Goal: Use online tool/utility: Utilize a website feature to perform a specific function

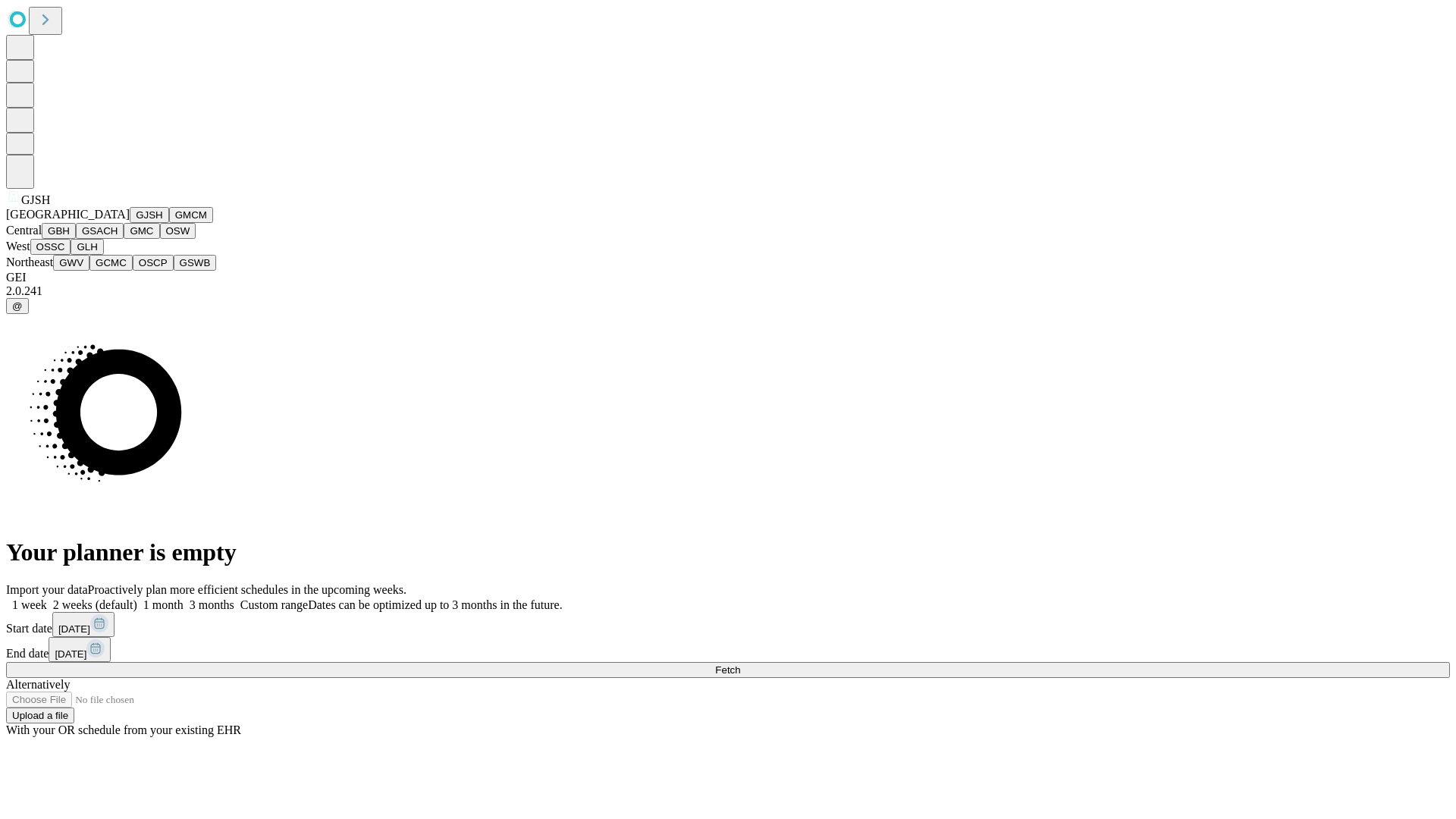
click at [130, 223] on button "GJSH" at bounding box center [149, 215] width 39 height 16
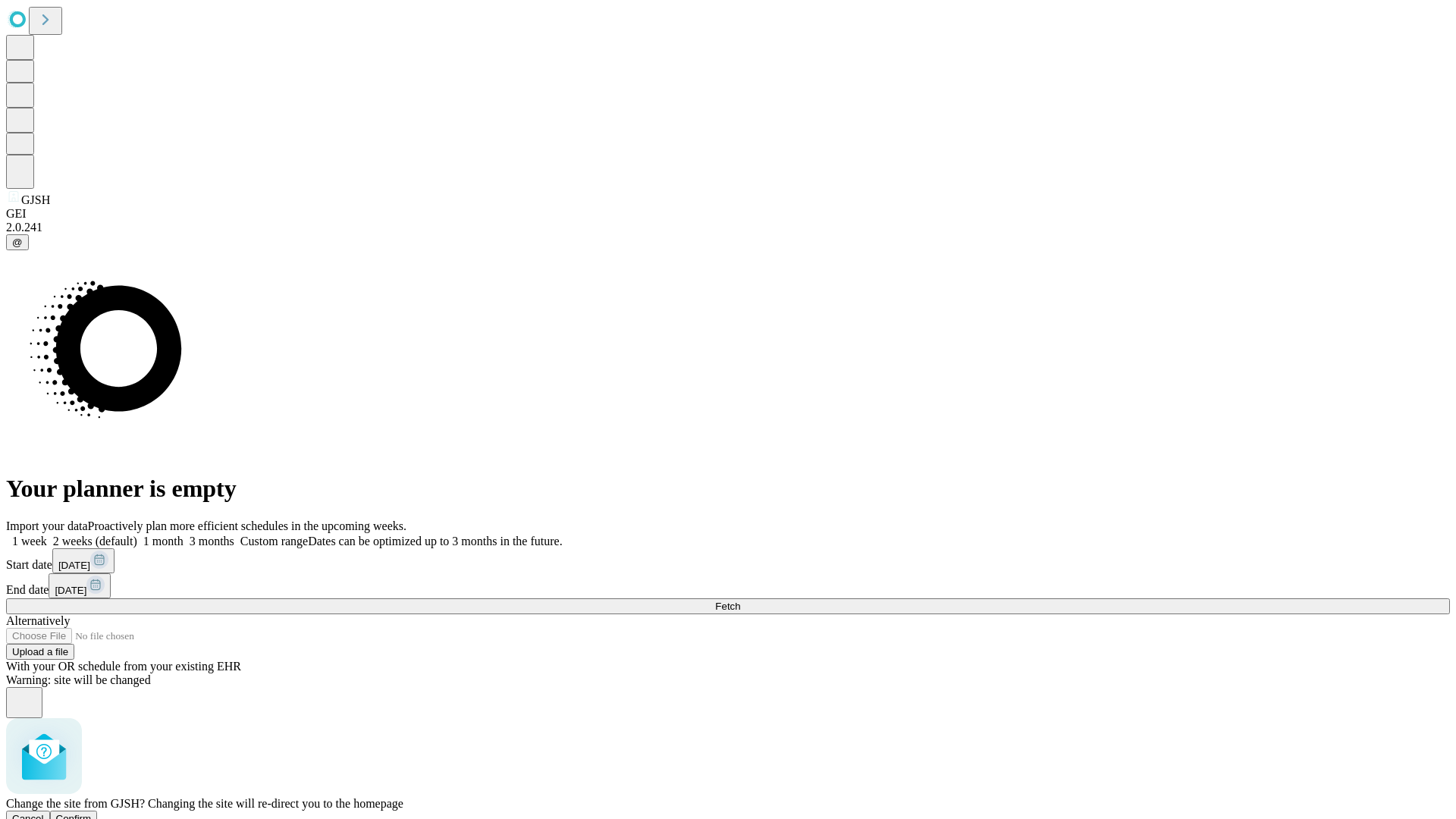
click at [92, 813] on span "Confirm" at bounding box center [74, 818] width 36 height 12
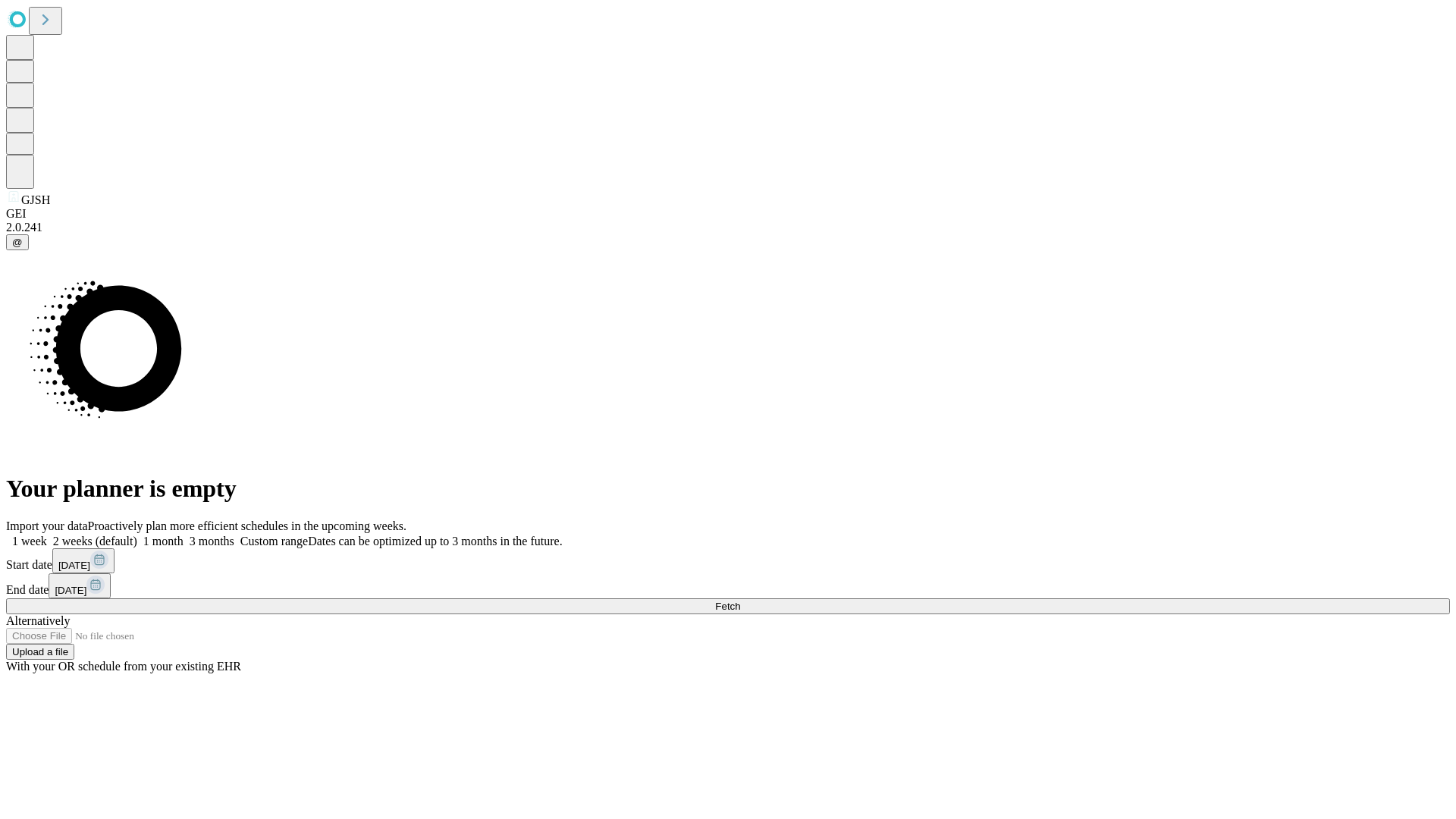
click at [137, 534] on label "2 weeks (default)" at bounding box center [92, 541] width 90 height 13
click at [740, 601] on span "Fetch" at bounding box center [728, 606] width 25 height 12
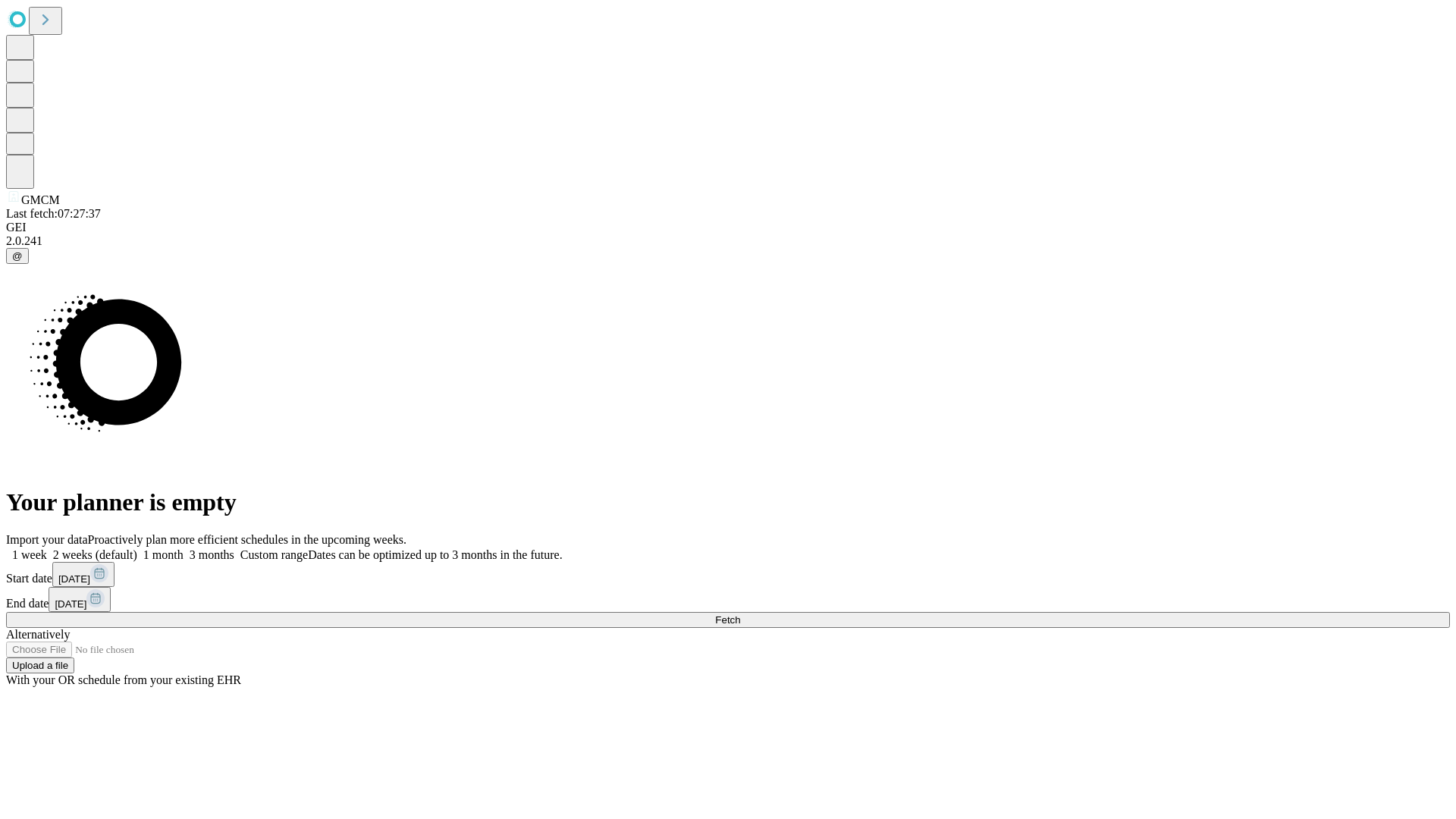
click at [137, 549] on label "2 weeks (default)" at bounding box center [92, 555] width 90 height 13
click at [740, 614] on span "Fetch" at bounding box center [728, 619] width 25 height 12
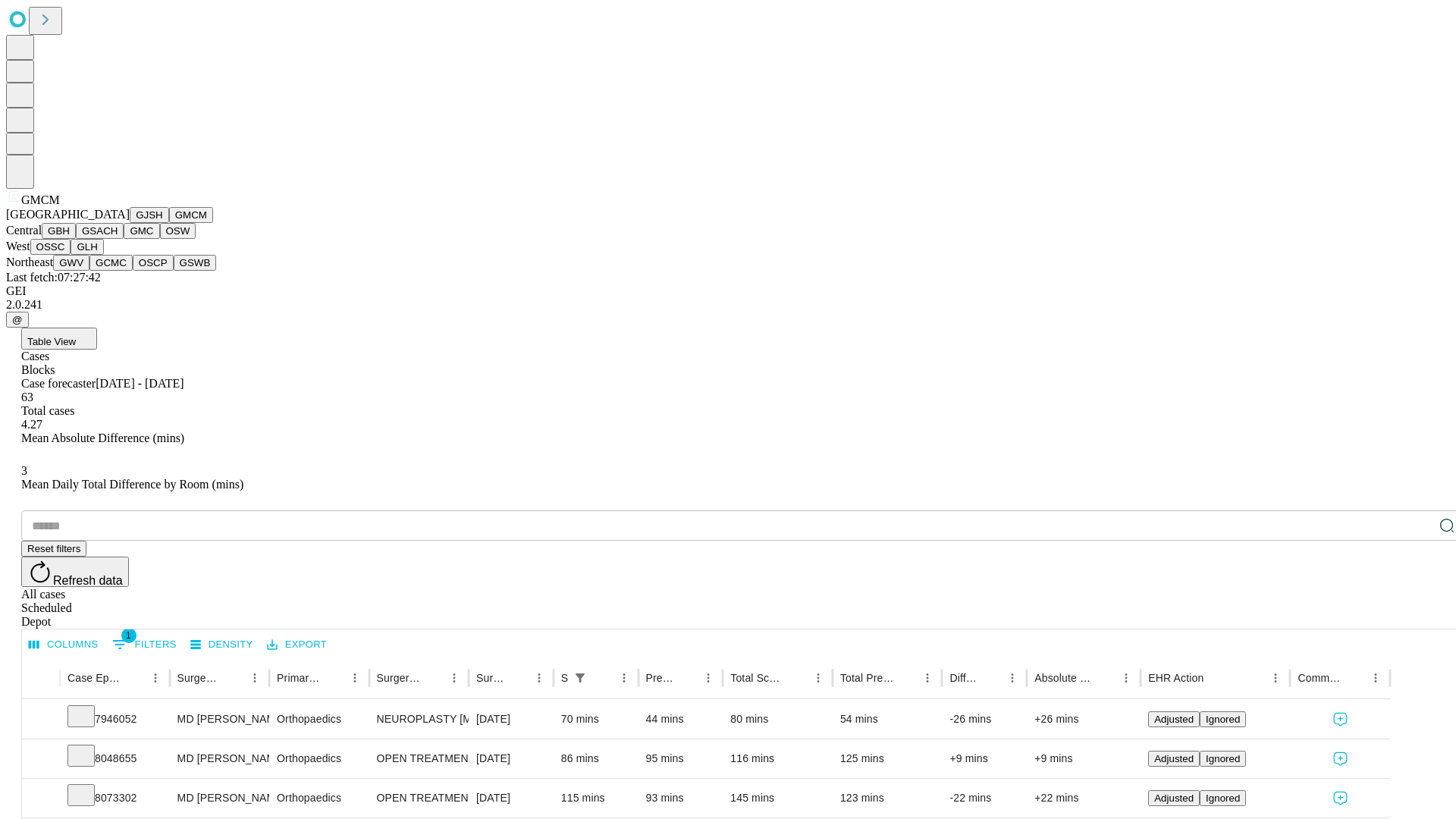
click at [76, 239] on button "GBH" at bounding box center [59, 231] width 34 height 16
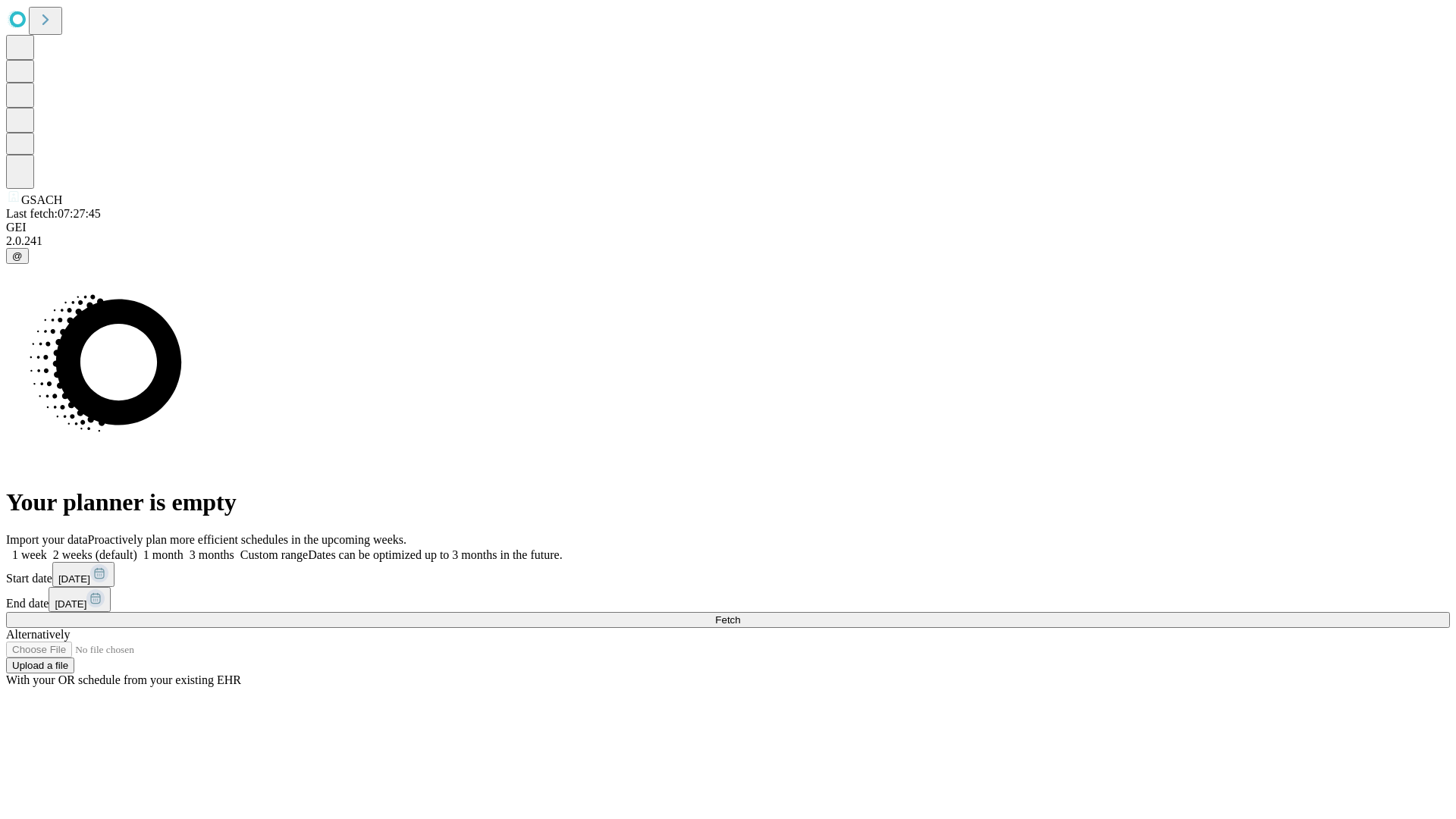
click at [137, 549] on label "2 weeks (default)" at bounding box center [92, 555] width 90 height 13
click at [740, 614] on span "Fetch" at bounding box center [728, 619] width 25 height 12
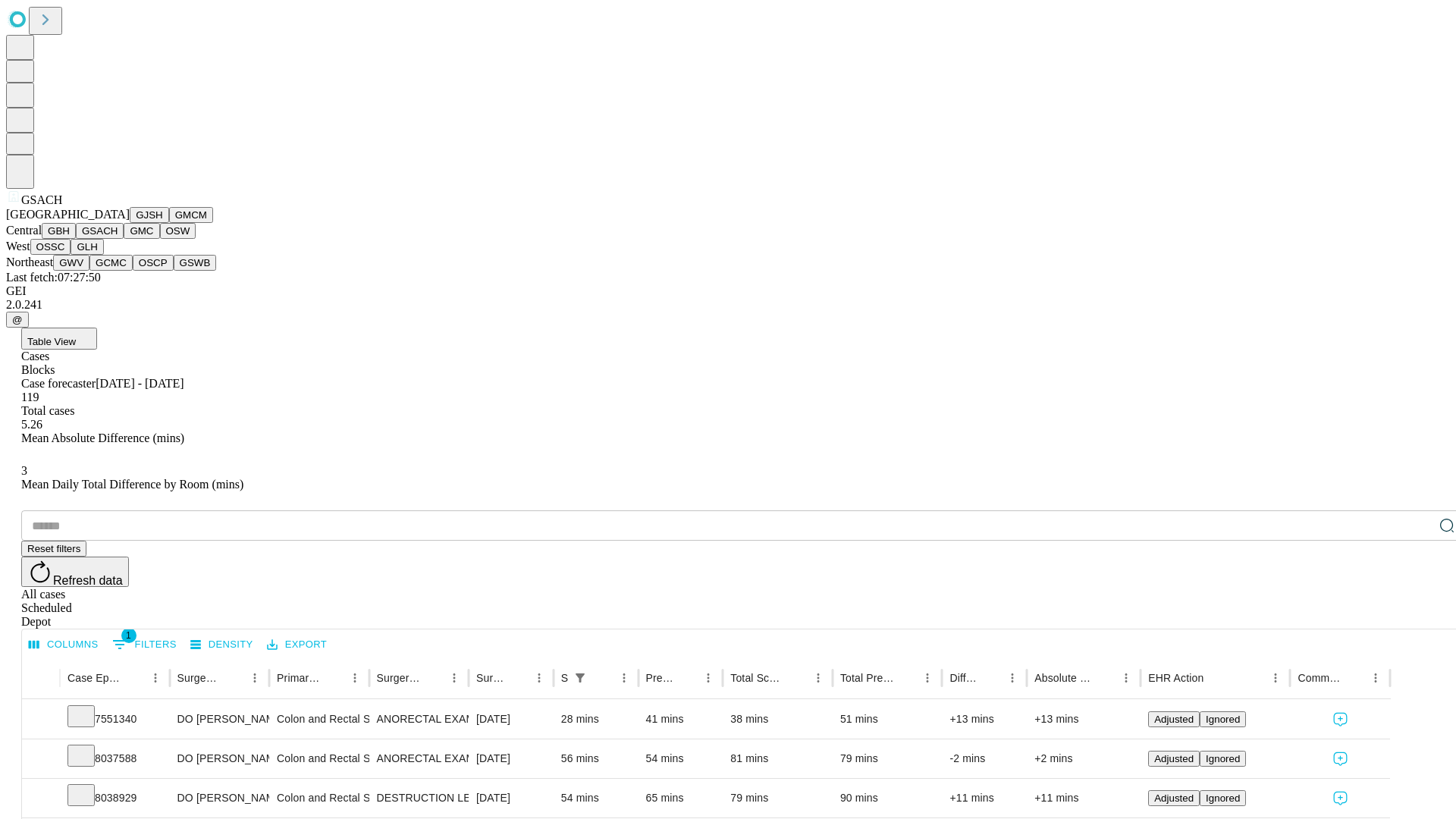
click at [123, 239] on button "GMC" at bounding box center [141, 231] width 36 height 16
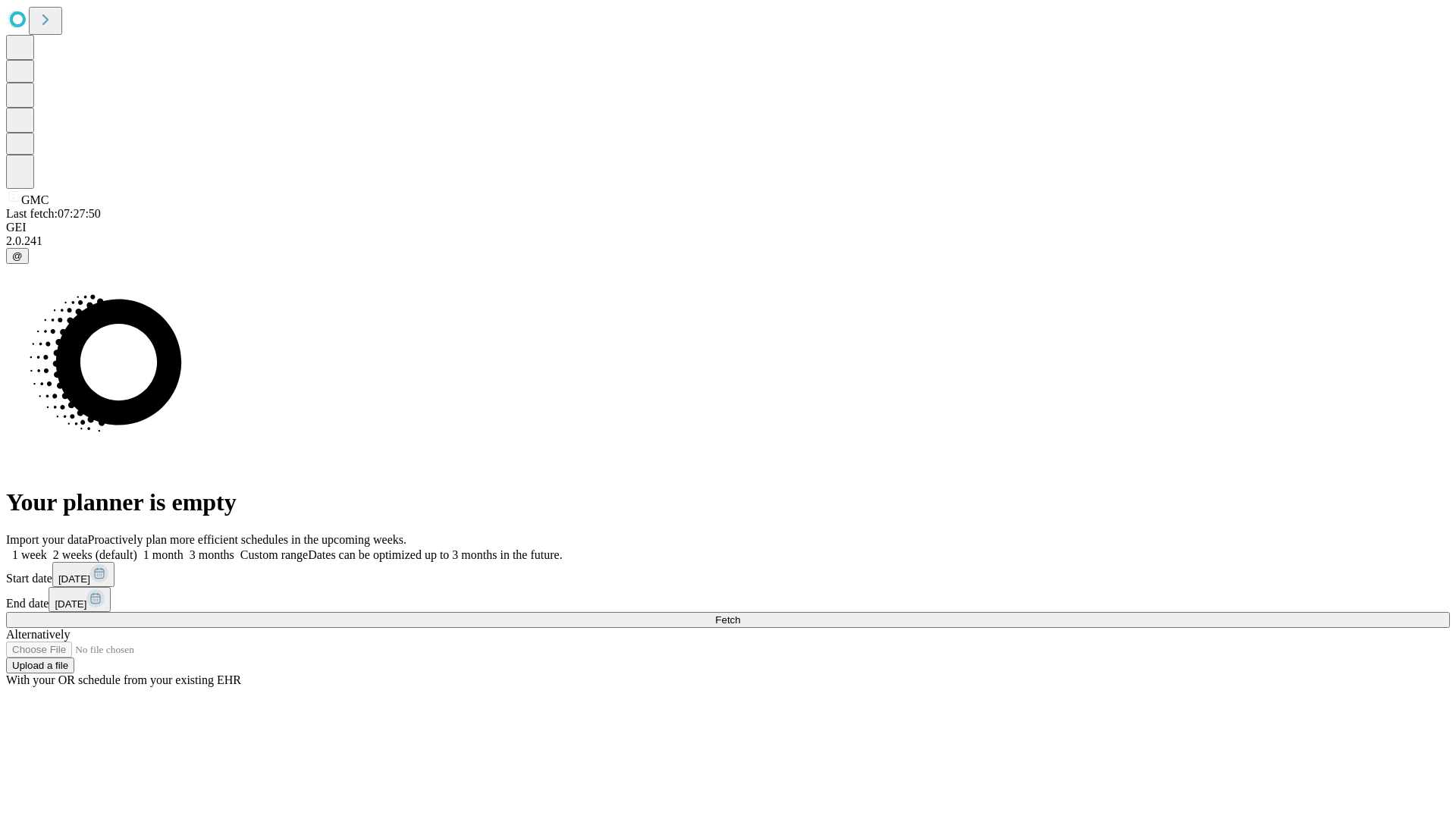
click at [137, 549] on label "2 weeks (default)" at bounding box center [92, 555] width 90 height 13
click at [740, 614] on span "Fetch" at bounding box center [728, 619] width 25 height 12
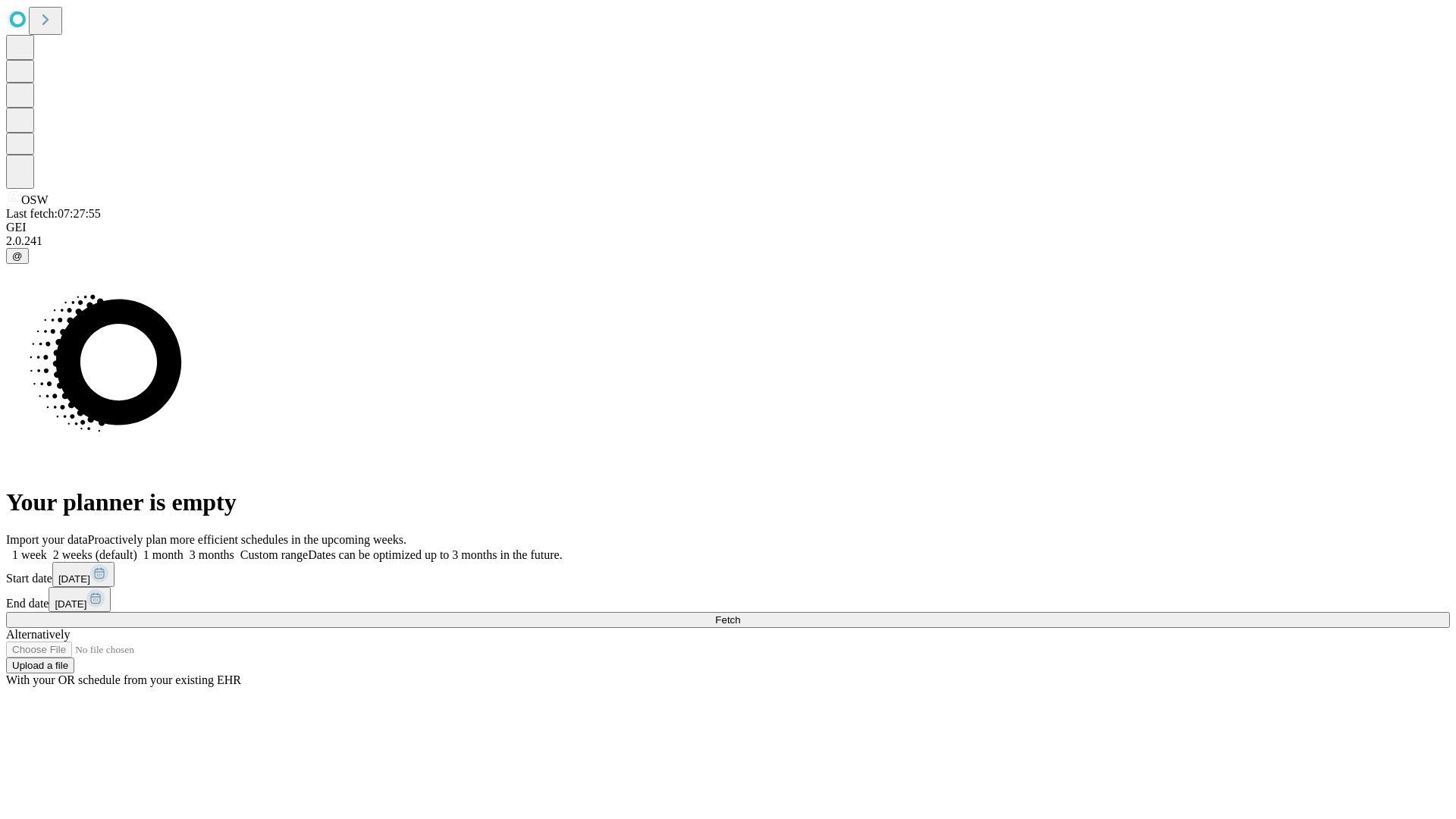
click at [137, 549] on label "2 weeks (default)" at bounding box center [92, 555] width 90 height 13
click at [740, 614] on span "Fetch" at bounding box center [728, 619] width 25 height 12
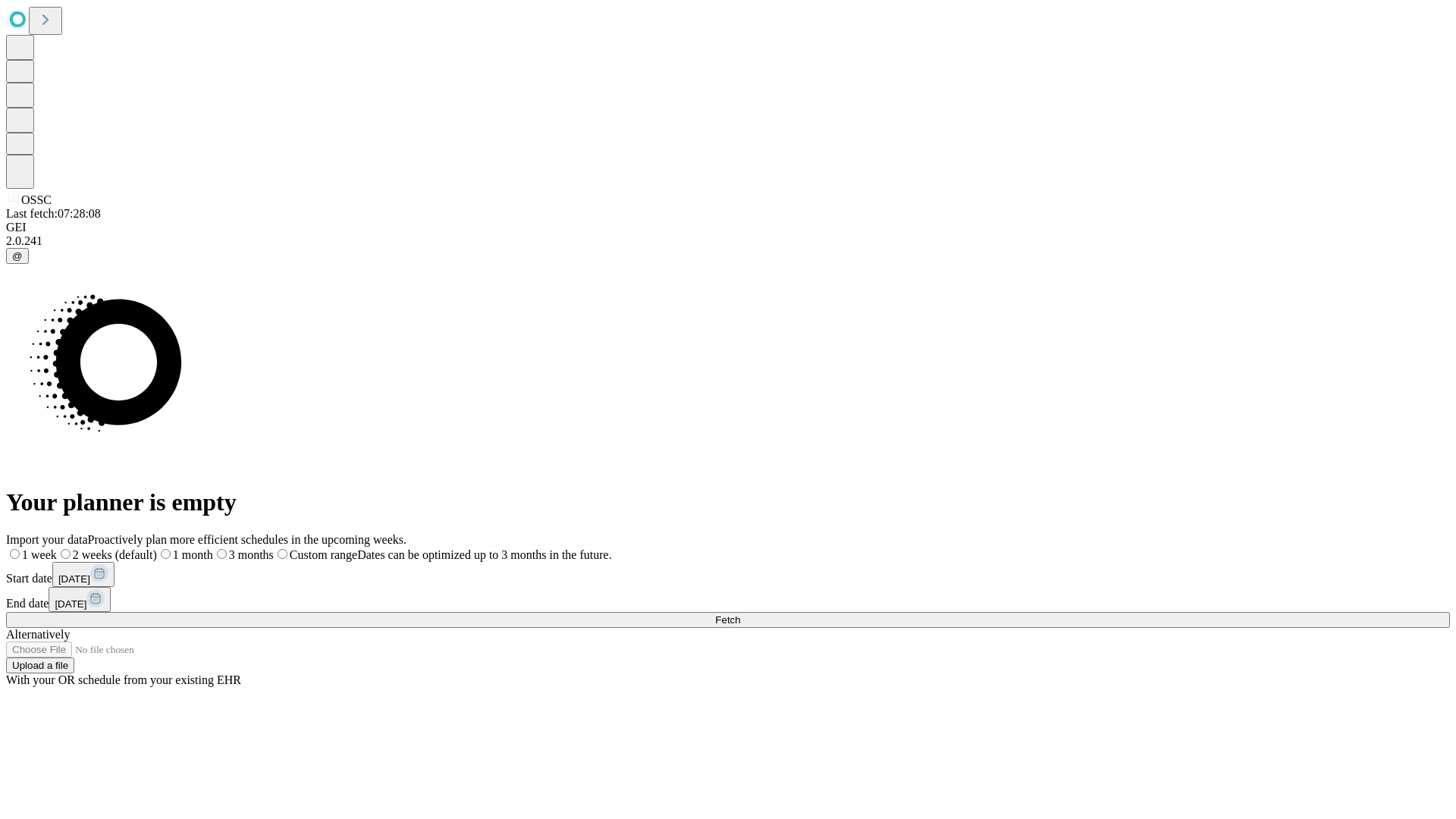
click at [157, 549] on label "2 weeks (default)" at bounding box center [107, 555] width 100 height 13
click at [740, 614] on span "Fetch" at bounding box center [728, 619] width 25 height 12
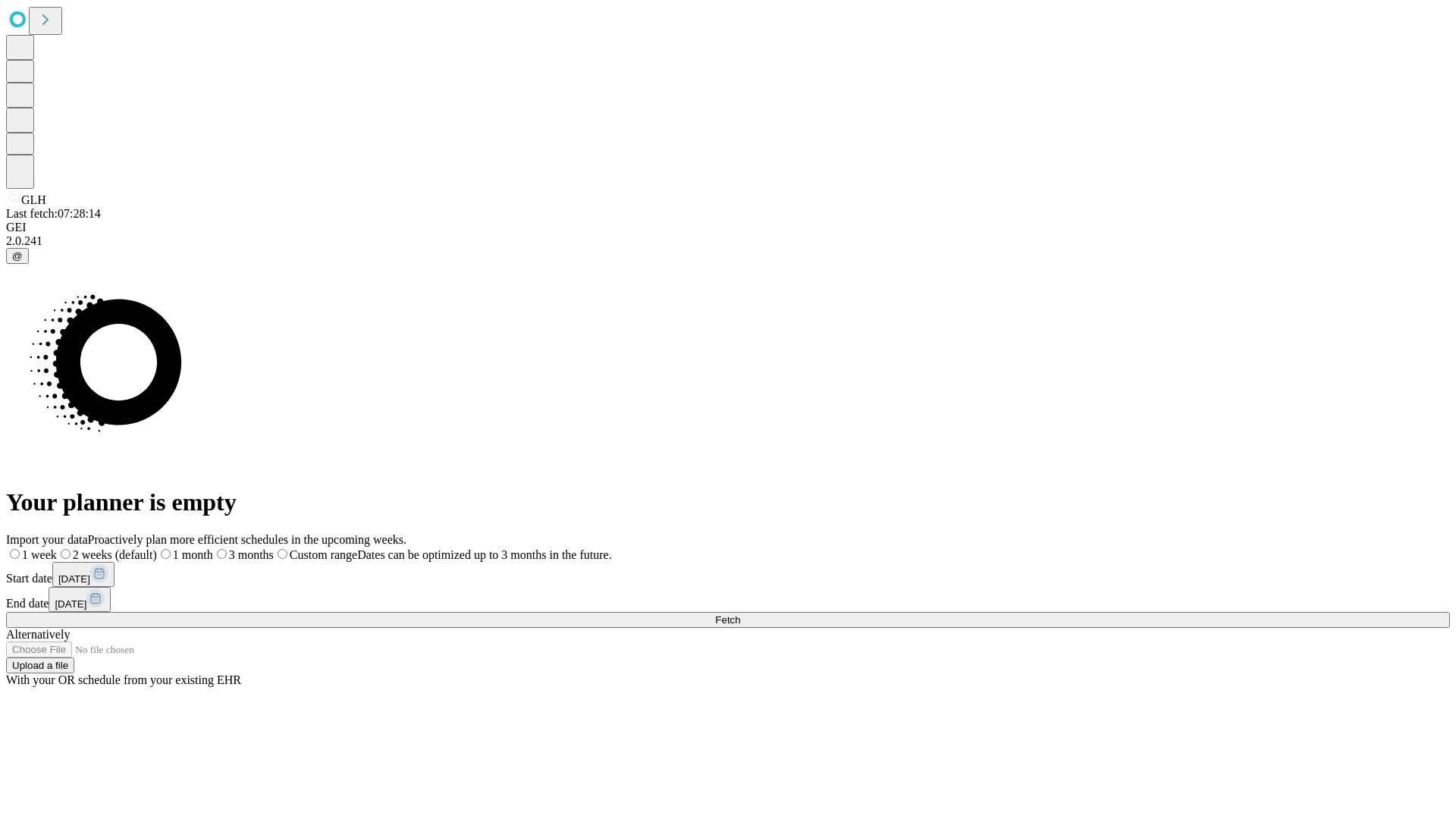
click at [157, 549] on label "2 weeks (default)" at bounding box center [107, 555] width 100 height 13
click at [740, 614] on span "Fetch" at bounding box center [728, 619] width 25 height 12
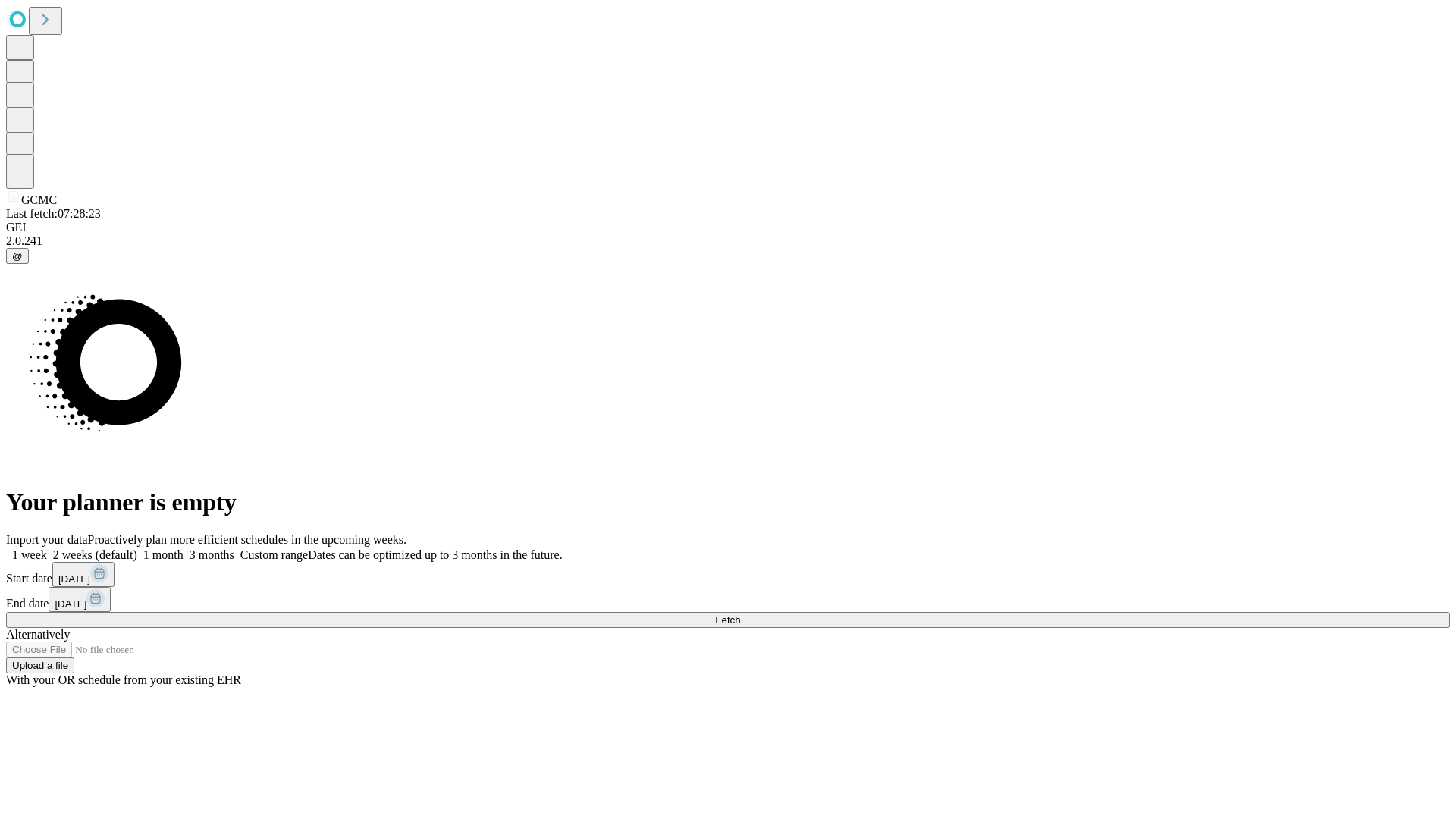
click at [137, 549] on label "2 weeks (default)" at bounding box center [92, 555] width 90 height 13
click at [740, 614] on span "Fetch" at bounding box center [728, 619] width 25 height 12
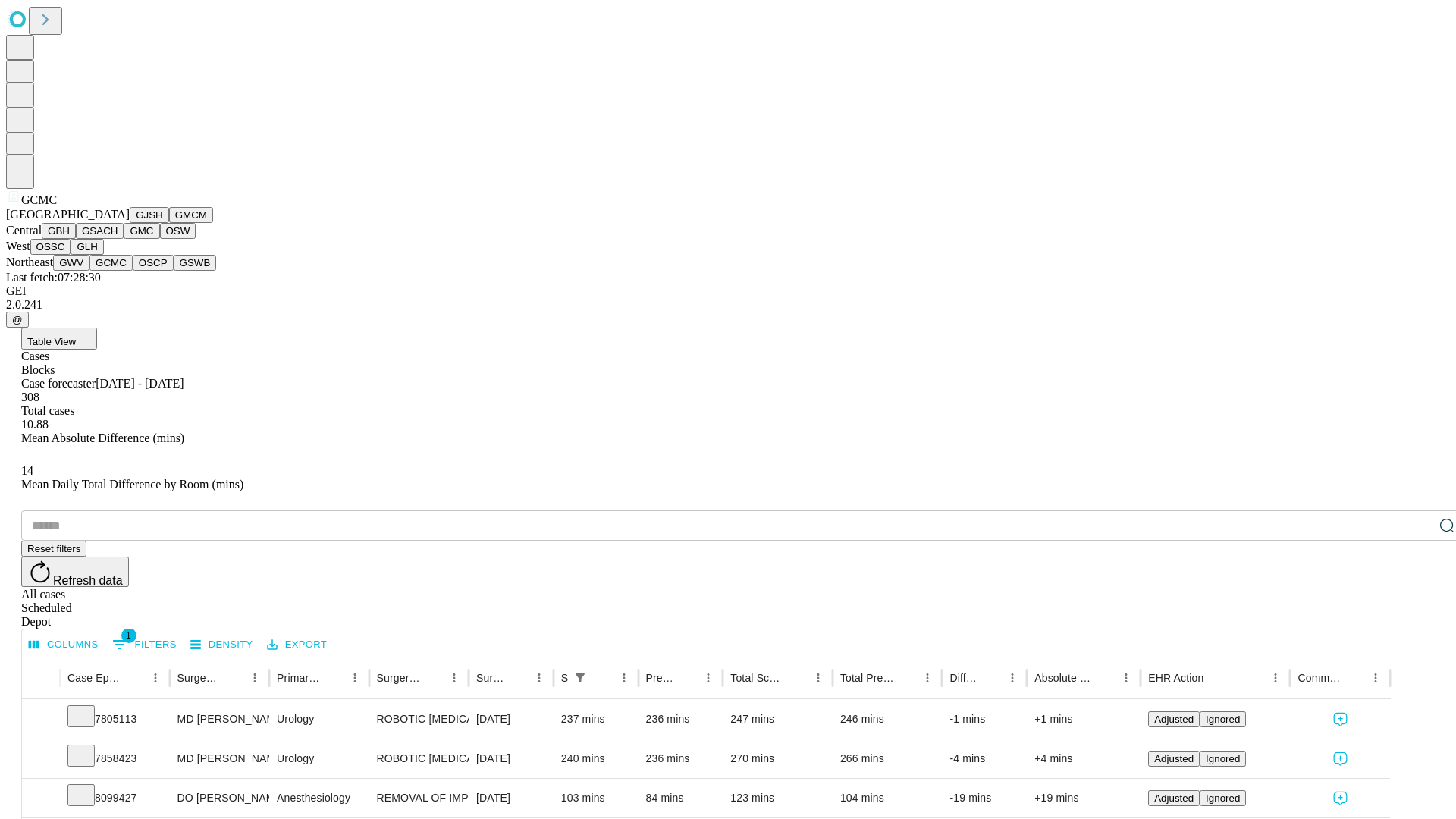
click at [132, 270] on button "OSCP" at bounding box center [153, 263] width 41 height 16
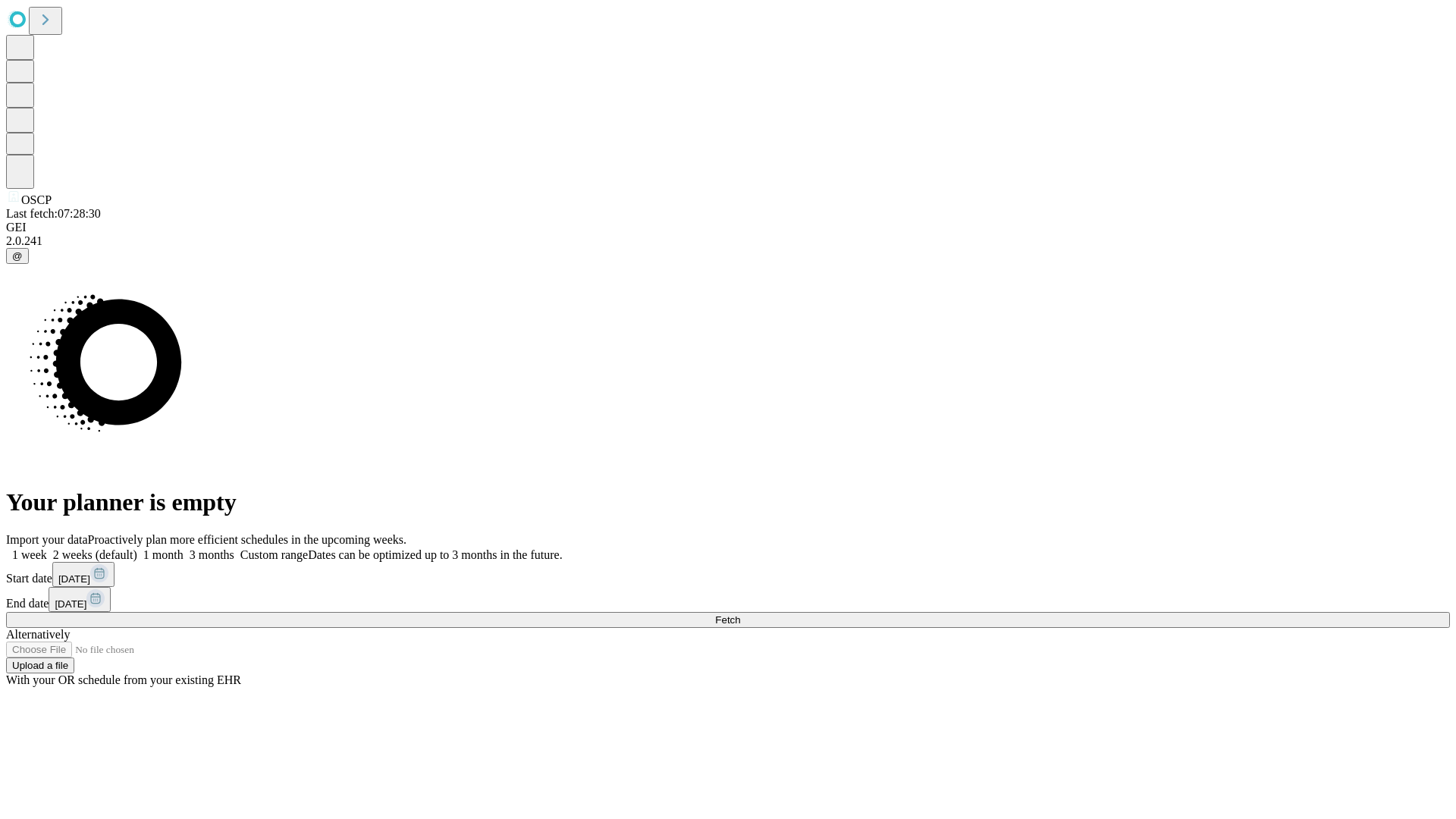
click at [137, 549] on label "2 weeks (default)" at bounding box center [92, 555] width 90 height 13
click at [740, 614] on span "Fetch" at bounding box center [728, 619] width 25 height 12
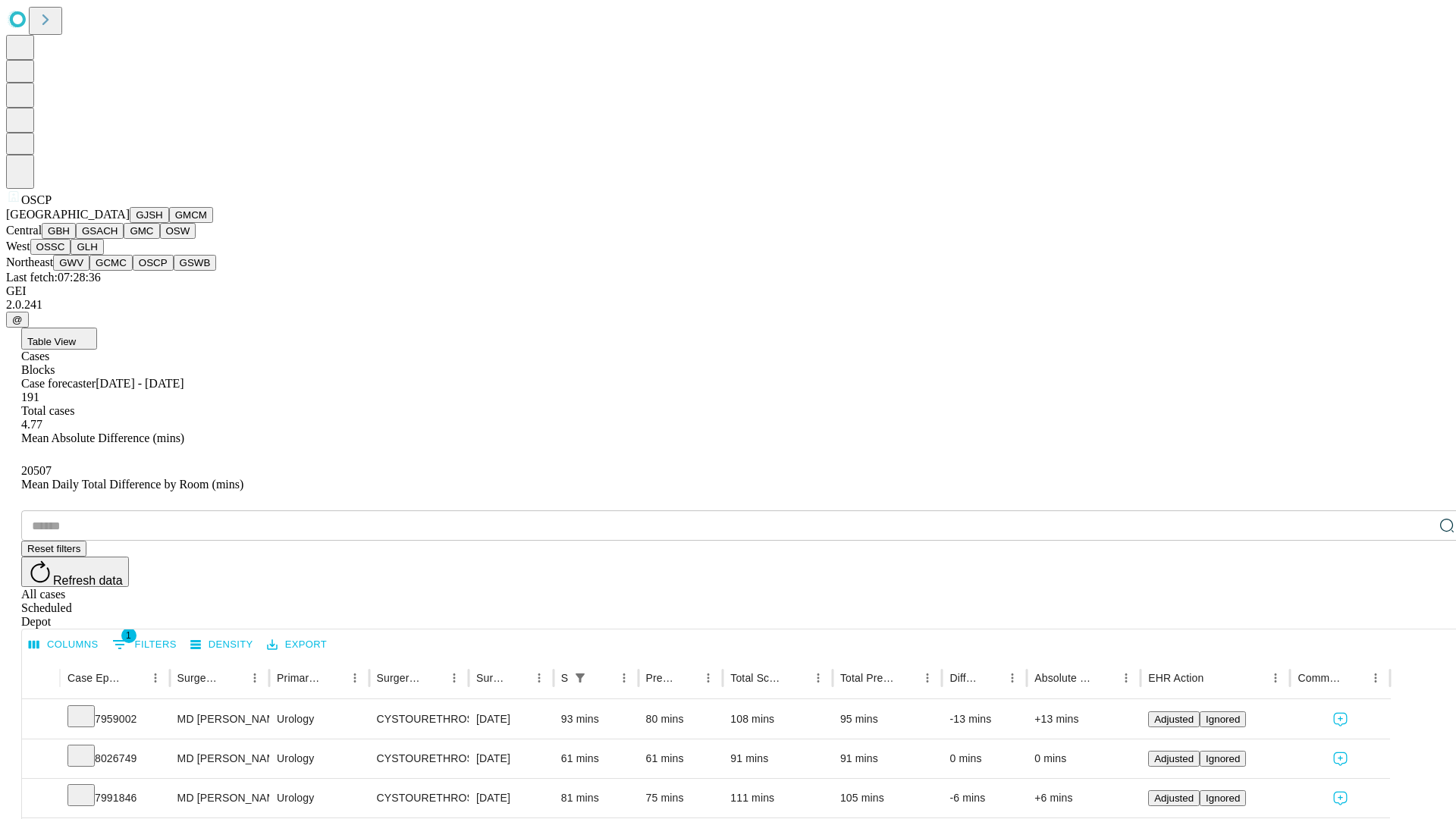
click at [174, 270] on button "GSWB" at bounding box center [195, 263] width 43 height 16
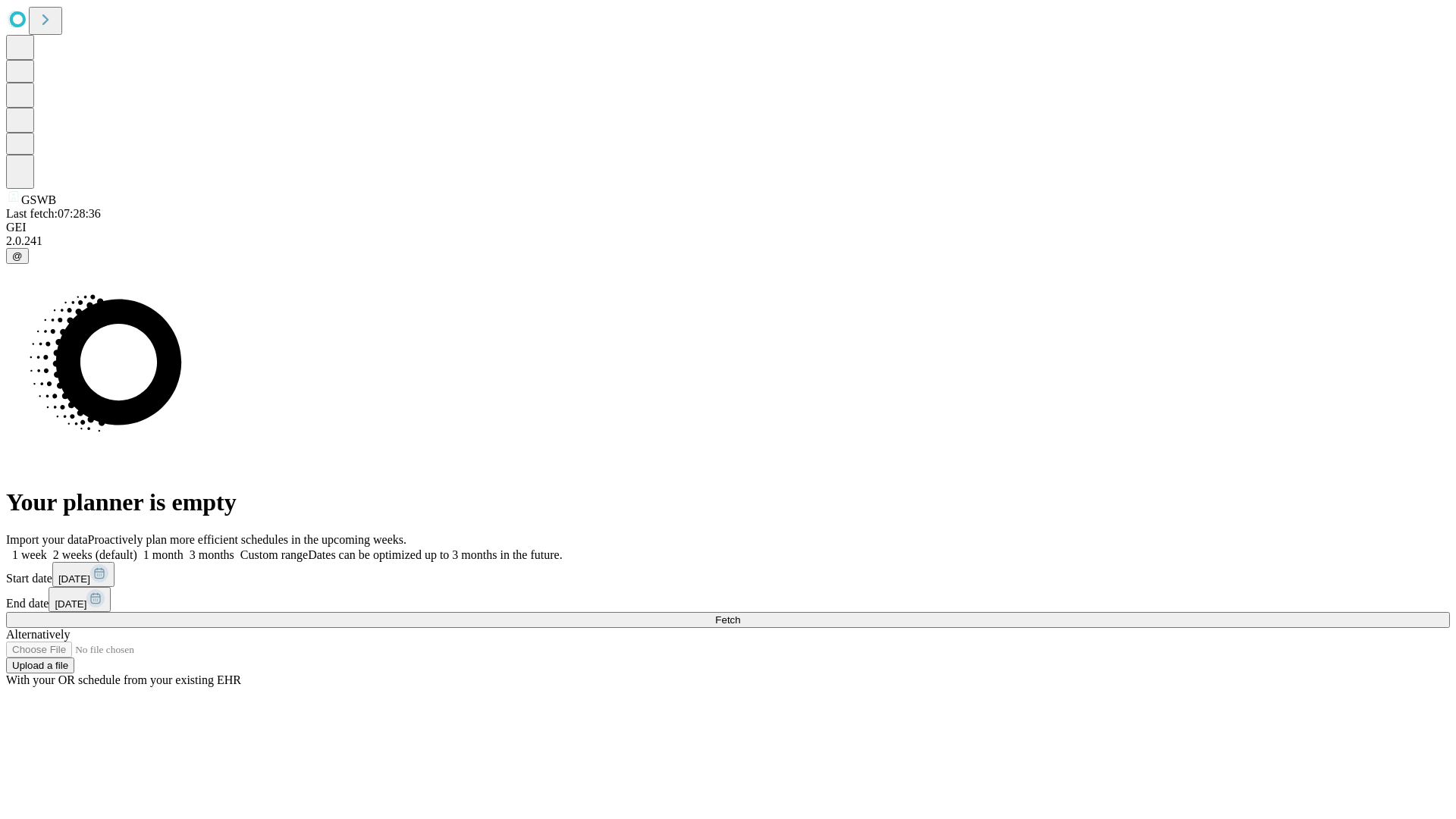
click at [137, 549] on label "2 weeks (default)" at bounding box center [92, 555] width 90 height 13
click at [740, 614] on span "Fetch" at bounding box center [728, 619] width 25 height 12
